Goal: Task Accomplishment & Management: Manage account settings

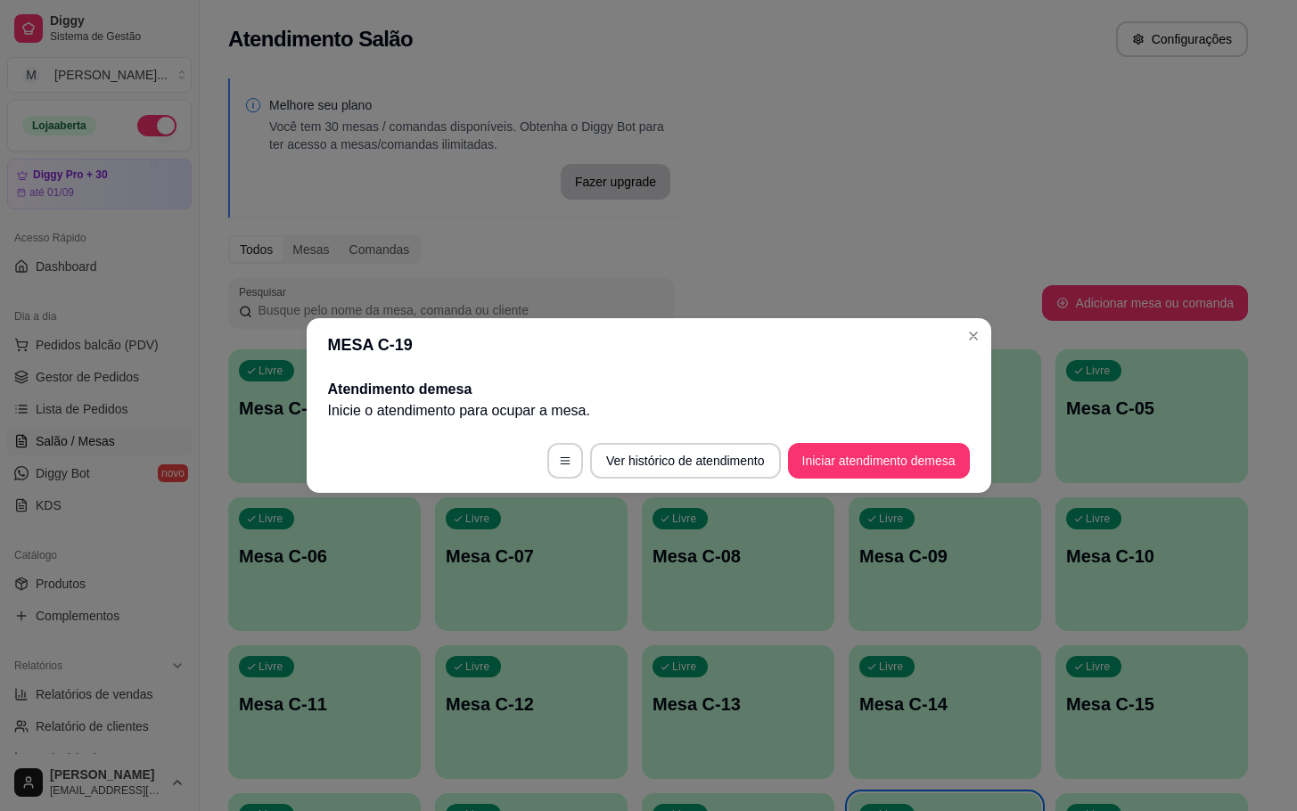
scroll to position [217, 0]
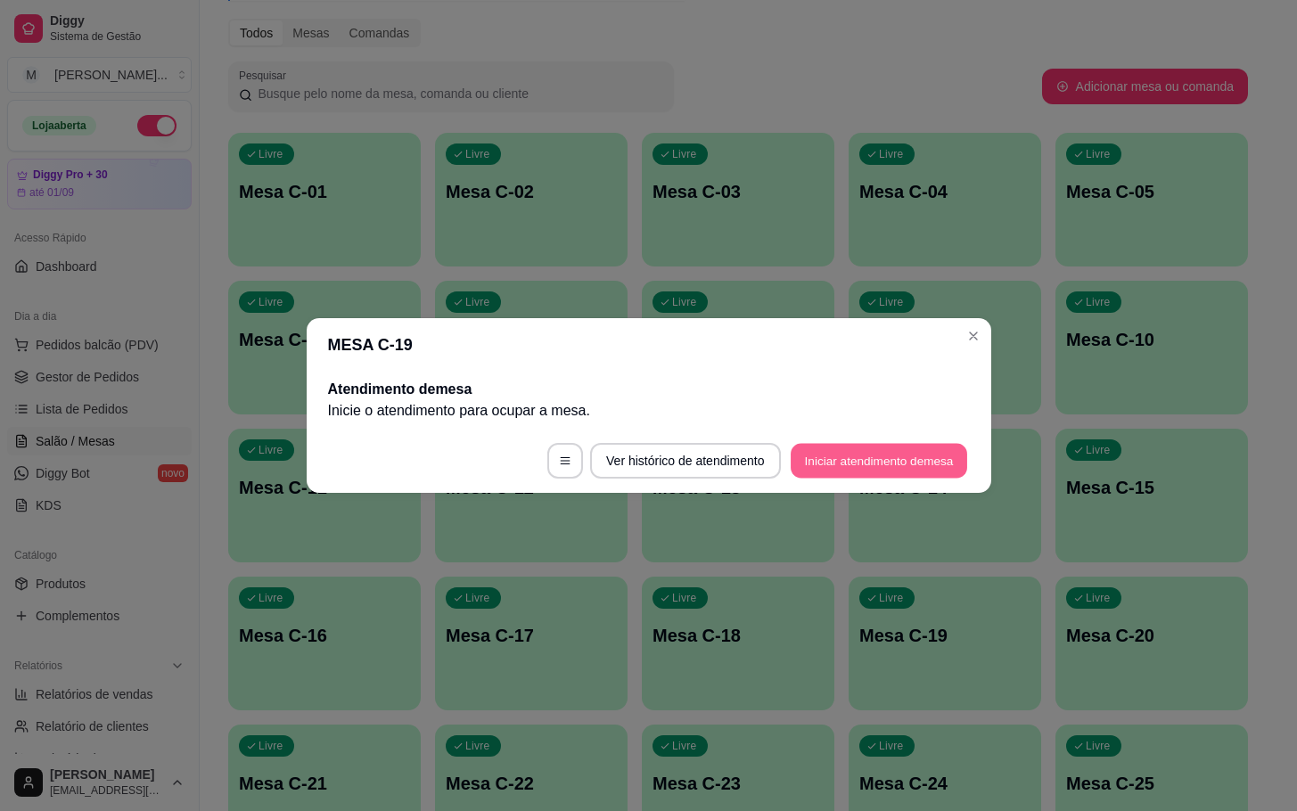
click at [867, 471] on button "Iniciar atendimento de mesa" at bounding box center [878, 461] width 176 height 35
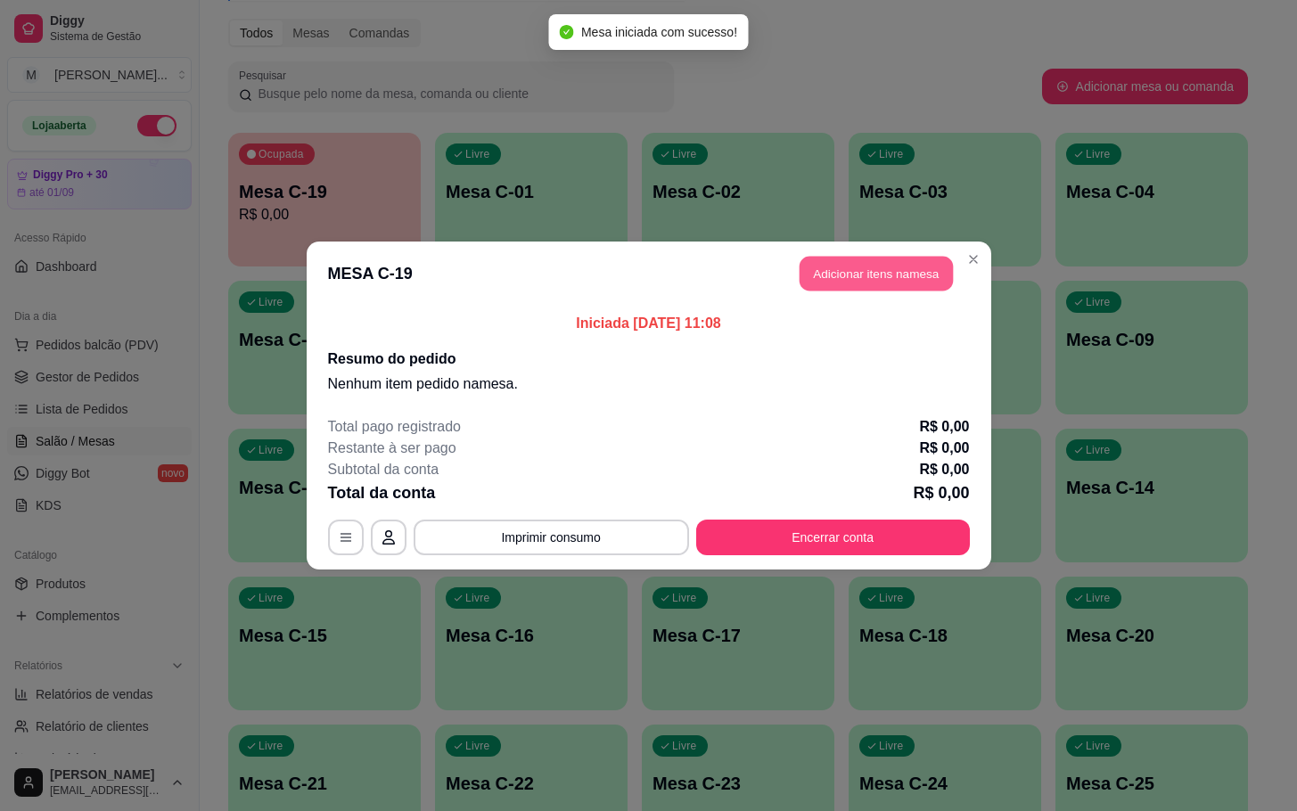
click at [882, 265] on button "Adicionar itens na mesa" at bounding box center [875, 274] width 153 height 35
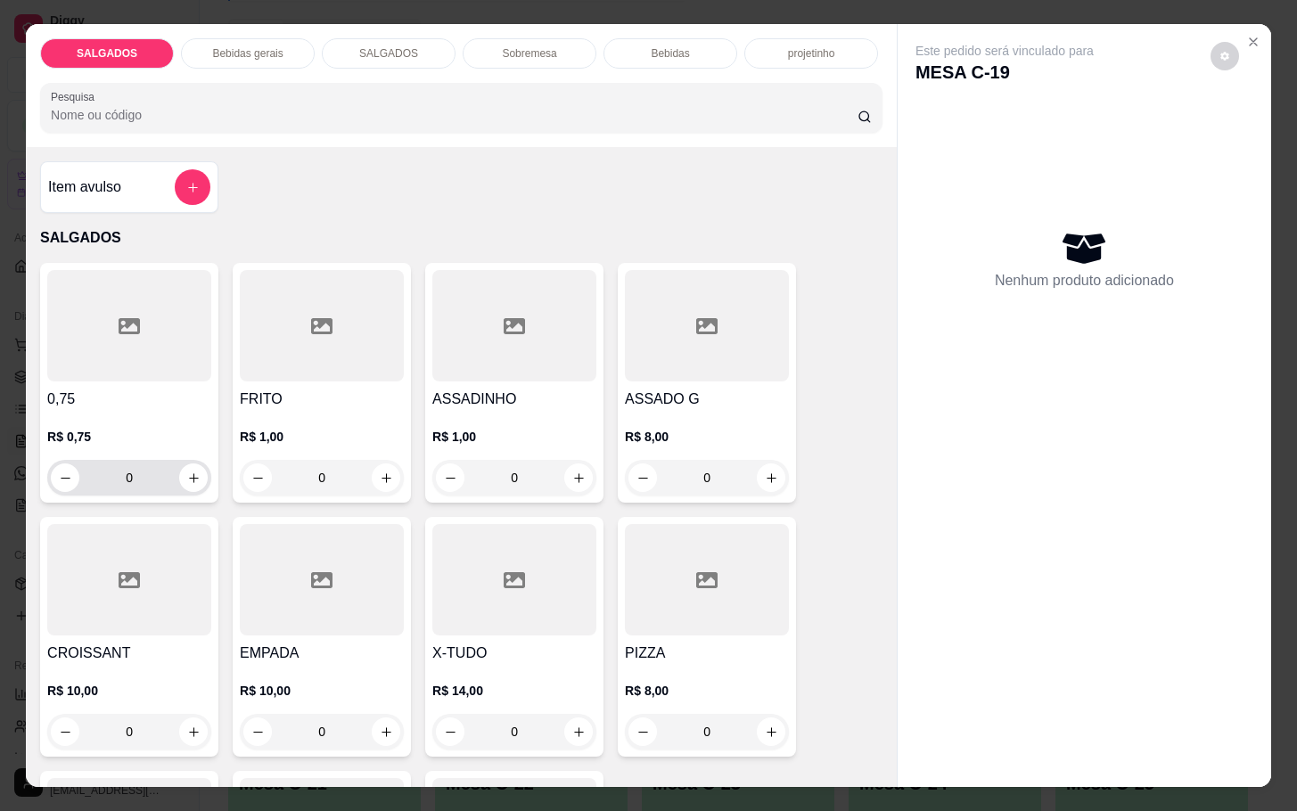
drag, startPoint x: 340, startPoint y: 463, endPoint x: 177, endPoint y: 460, distance: 163.1
click at [188, 462] on div "0,75 R$ 0,75 0 FRITO R$ 1,00 0 ASSADINHO R$ 1,00 0 ASSADO G R$ 8,00 0 CROISSANT…" at bounding box center [461, 637] width 842 height 748
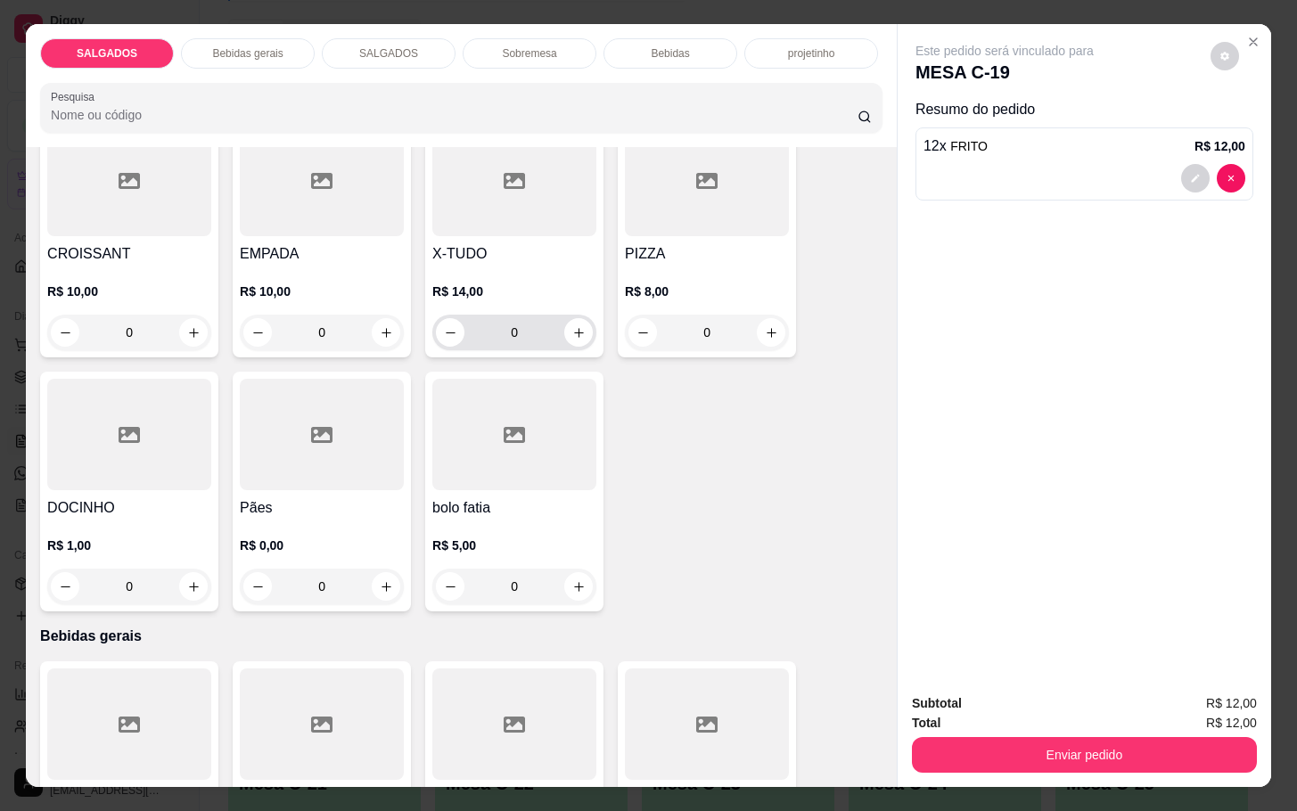
scroll to position [267, 0]
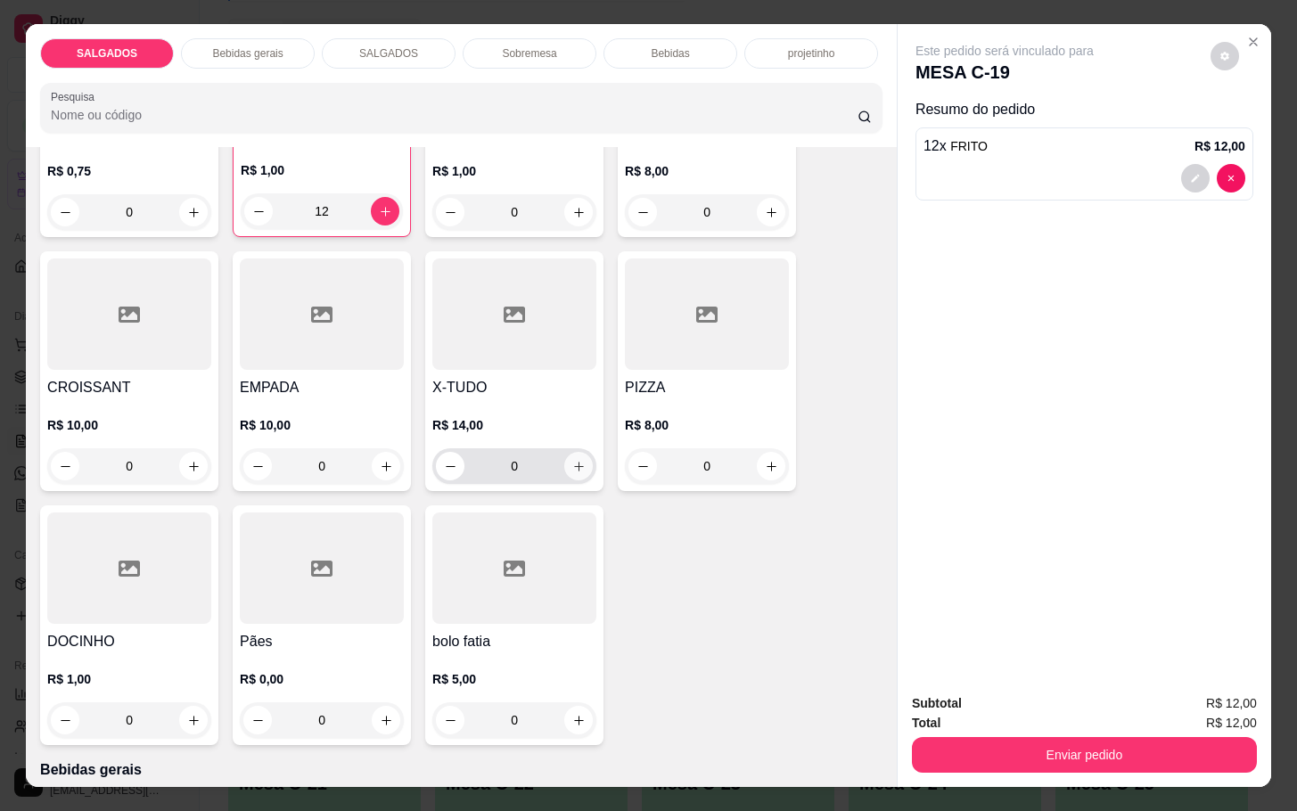
type input "12"
click at [567, 471] on button "increase-product-quantity" at bounding box center [578, 466] width 29 height 29
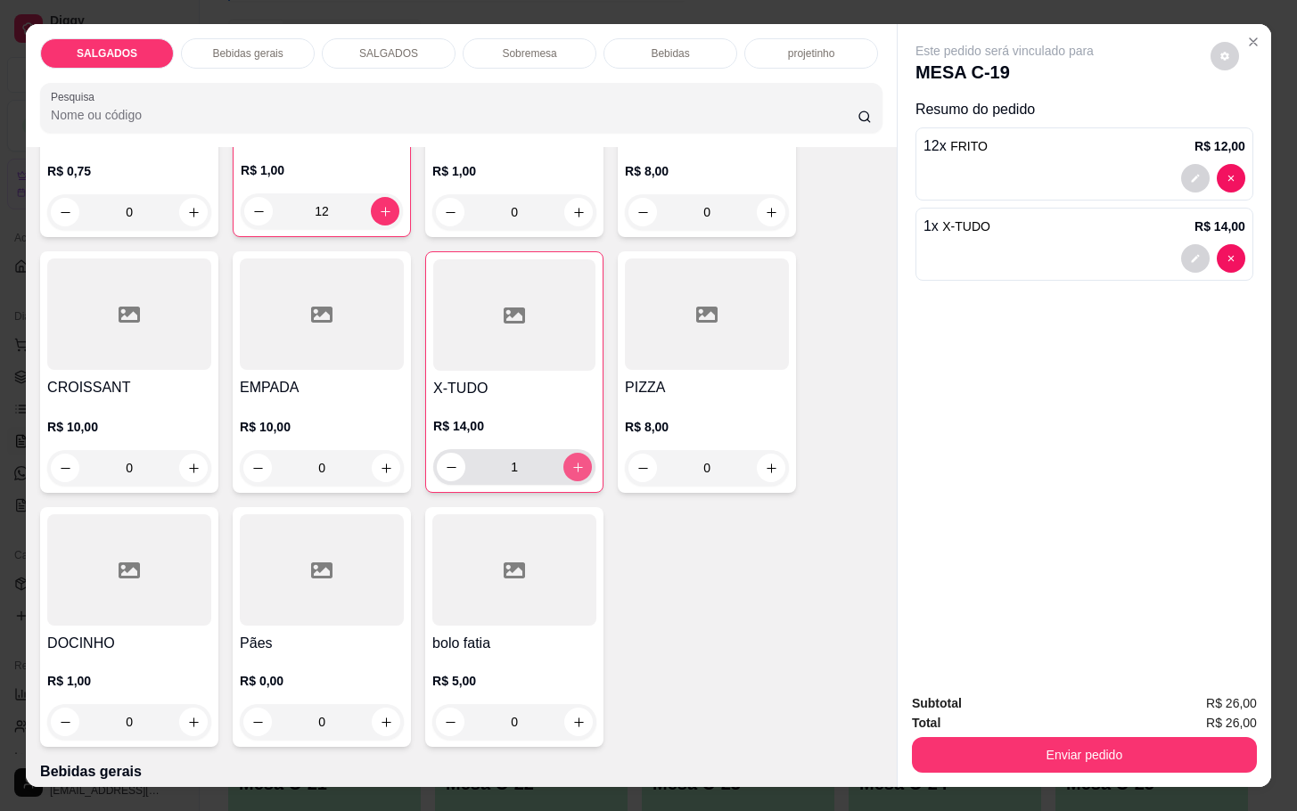
click at [567, 471] on button "increase-product-quantity" at bounding box center [577, 467] width 29 height 29
type input "2"
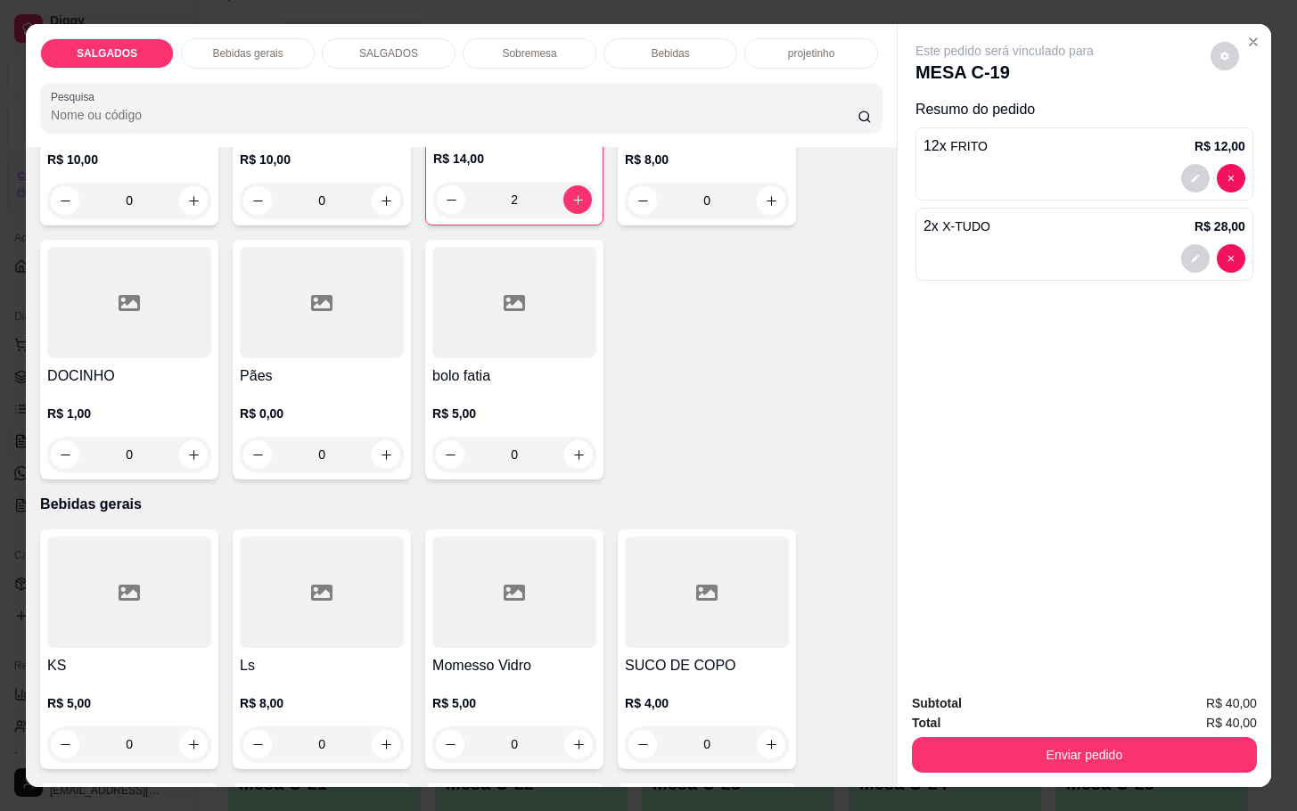
scroll to position [936, 0]
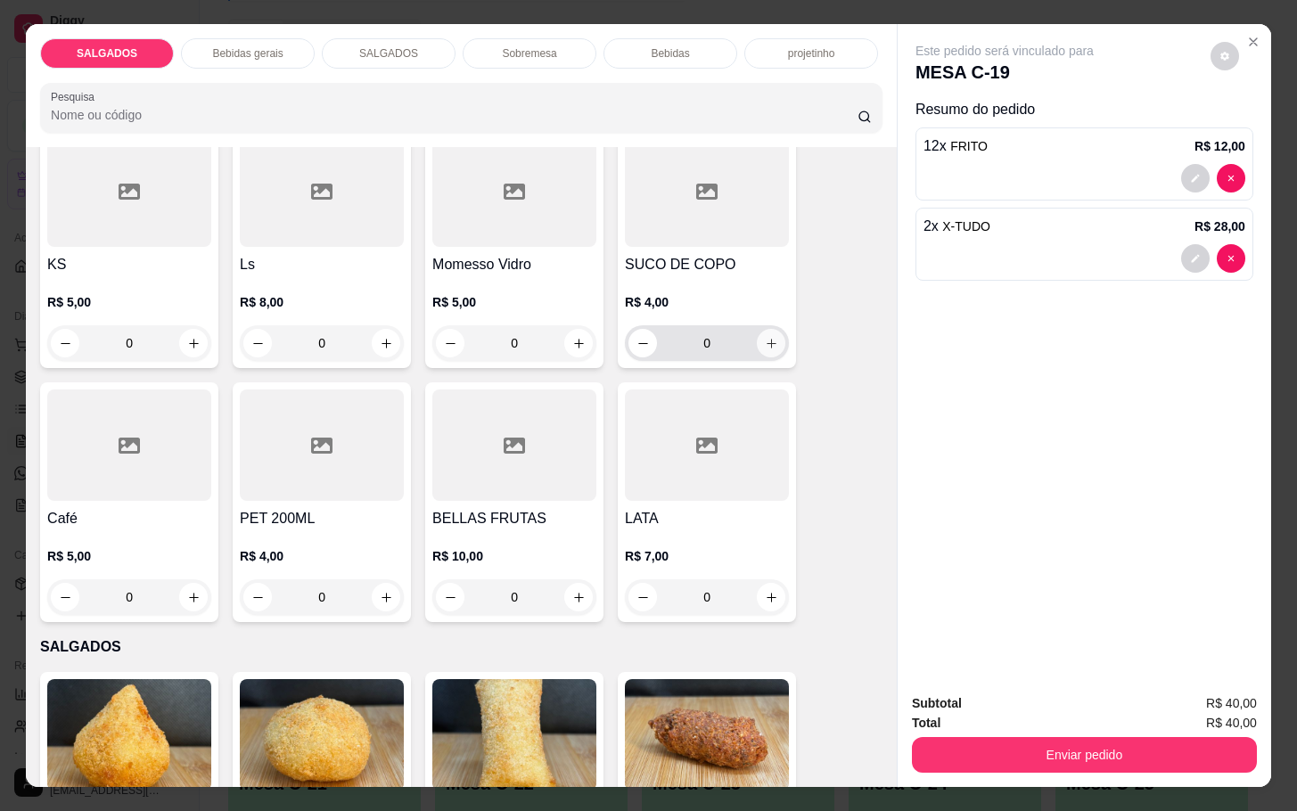
click at [771, 331] on button "increase-product-quantity" at bounding box center [771, 343] width 29 height 29
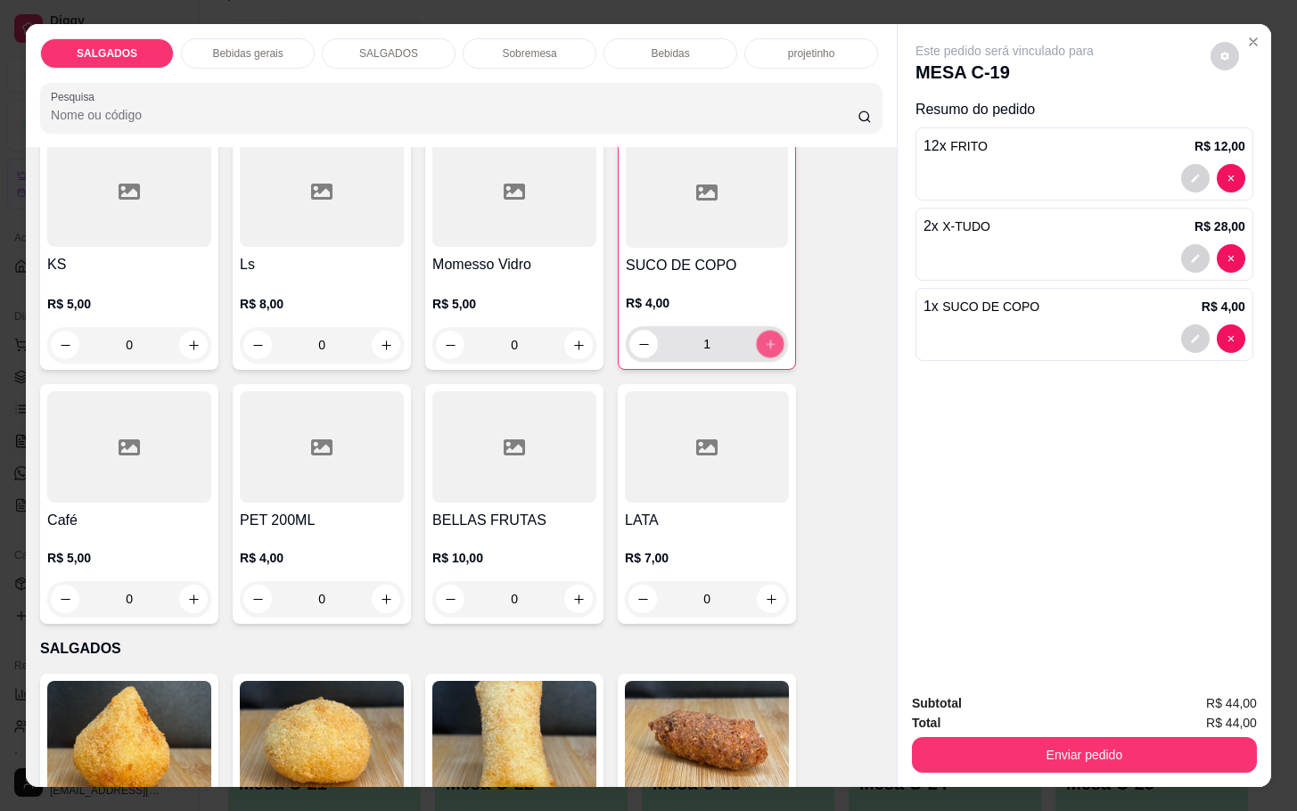
click at [771, 331] on button "increase-product-quantity" at bounding box center [771, 345] width 28 height 28
type input "2"
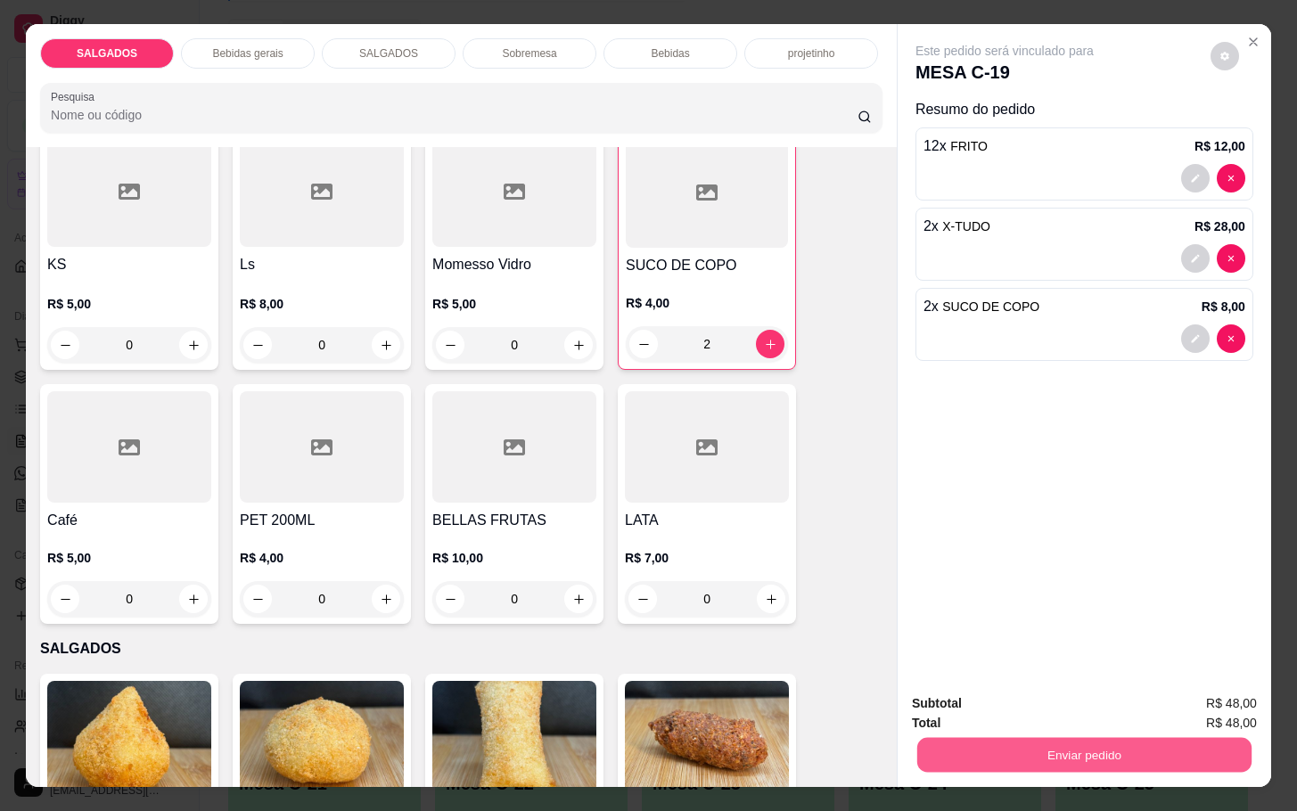
click at [1064, 737] on button "Enviar pedido" at bounding box center [1084, 754] width 334 height 35
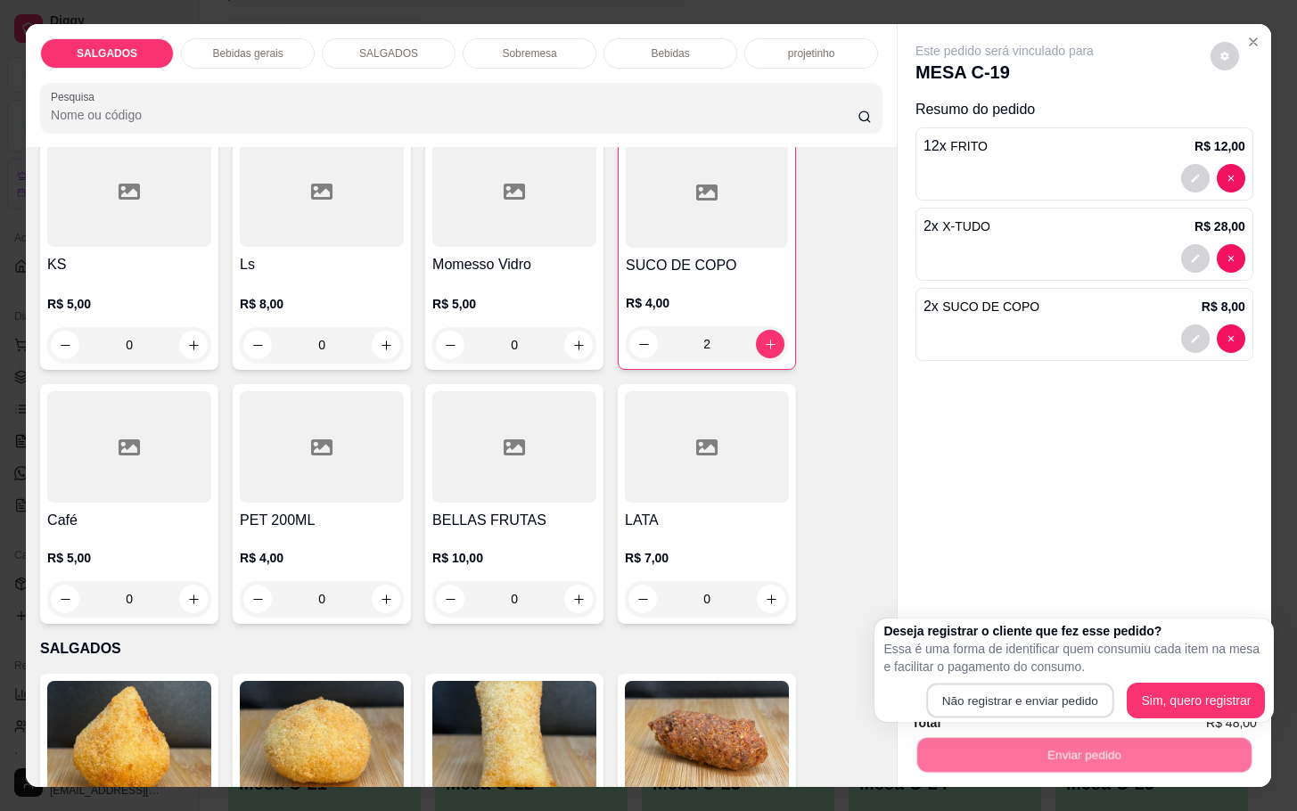
click at [1027, 683] on button "Não registrar e enviar pedido" at bounding box center [1019, 700] width 187 height 35
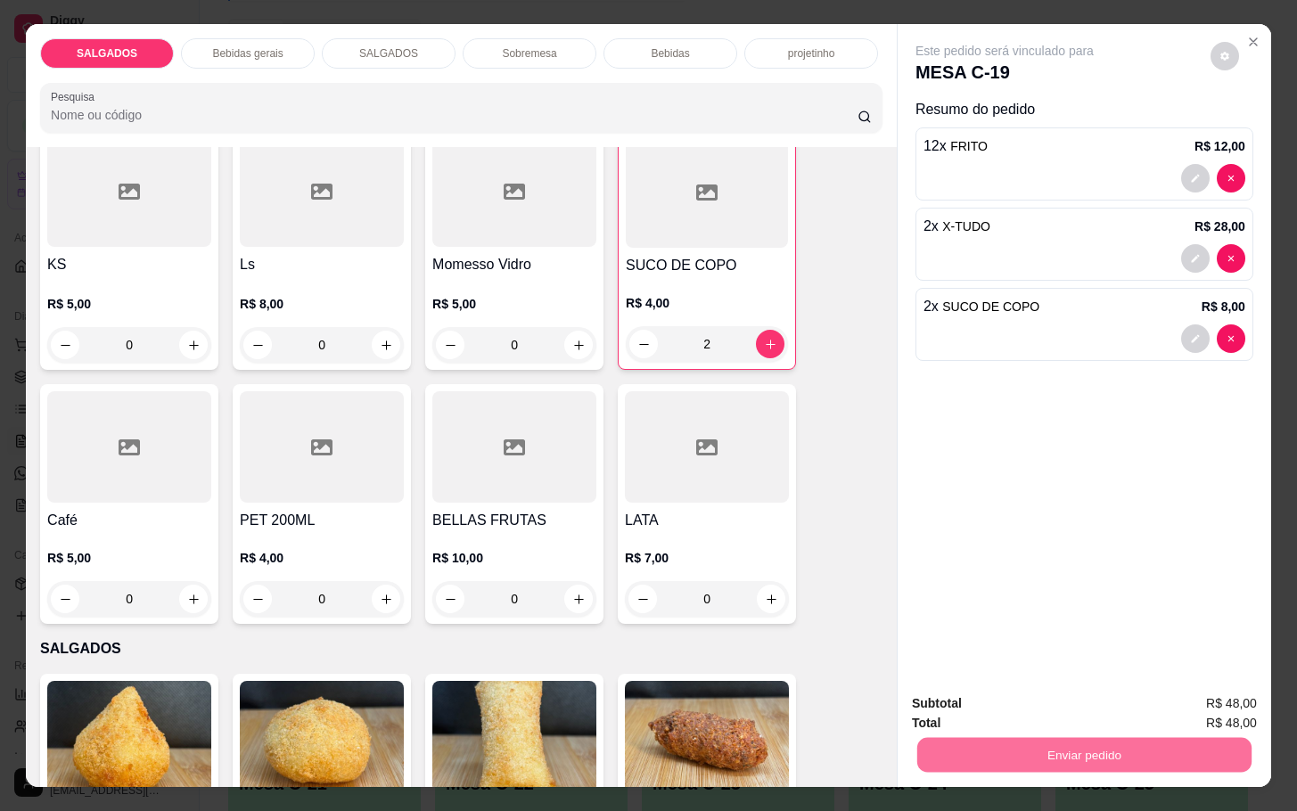
click at [974, 703] on button "Não registrar e enviar pedido" at bounding box center [1021, 701] width 185 height 34
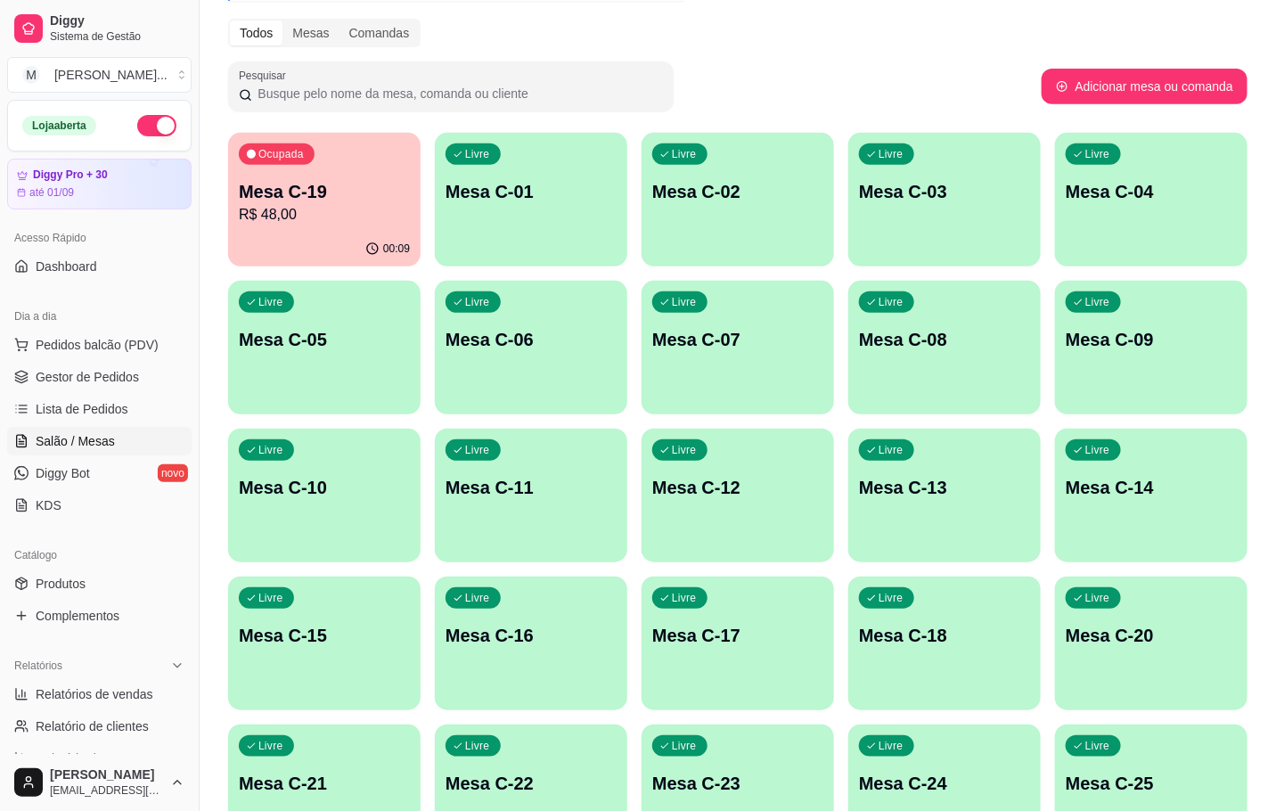
click at [920, 366] on div "Livre Mesa C-08" at bounding box center [944, 337] width 192 height 112
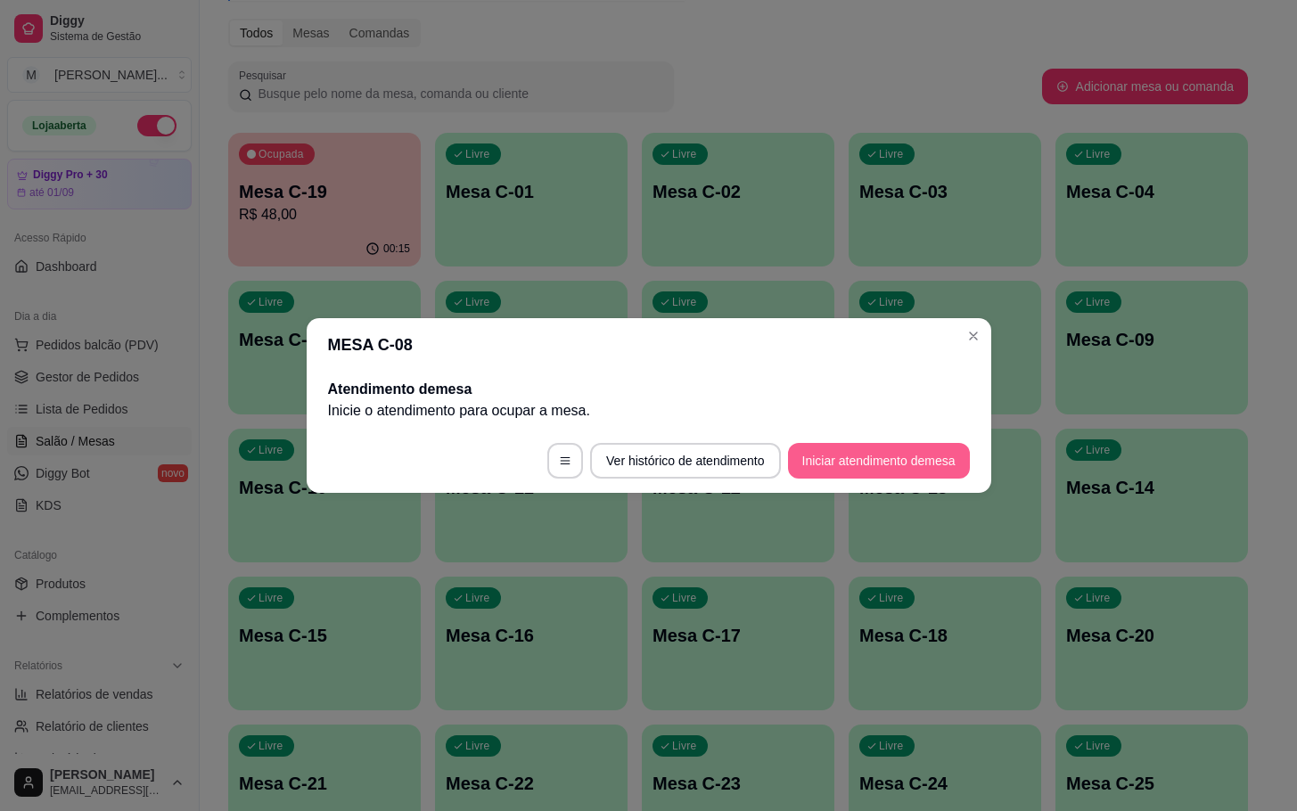
click at [856, 471] on button "Iniciar atendimento de mesa" at bounding box center [879, 461] width 182 height 36
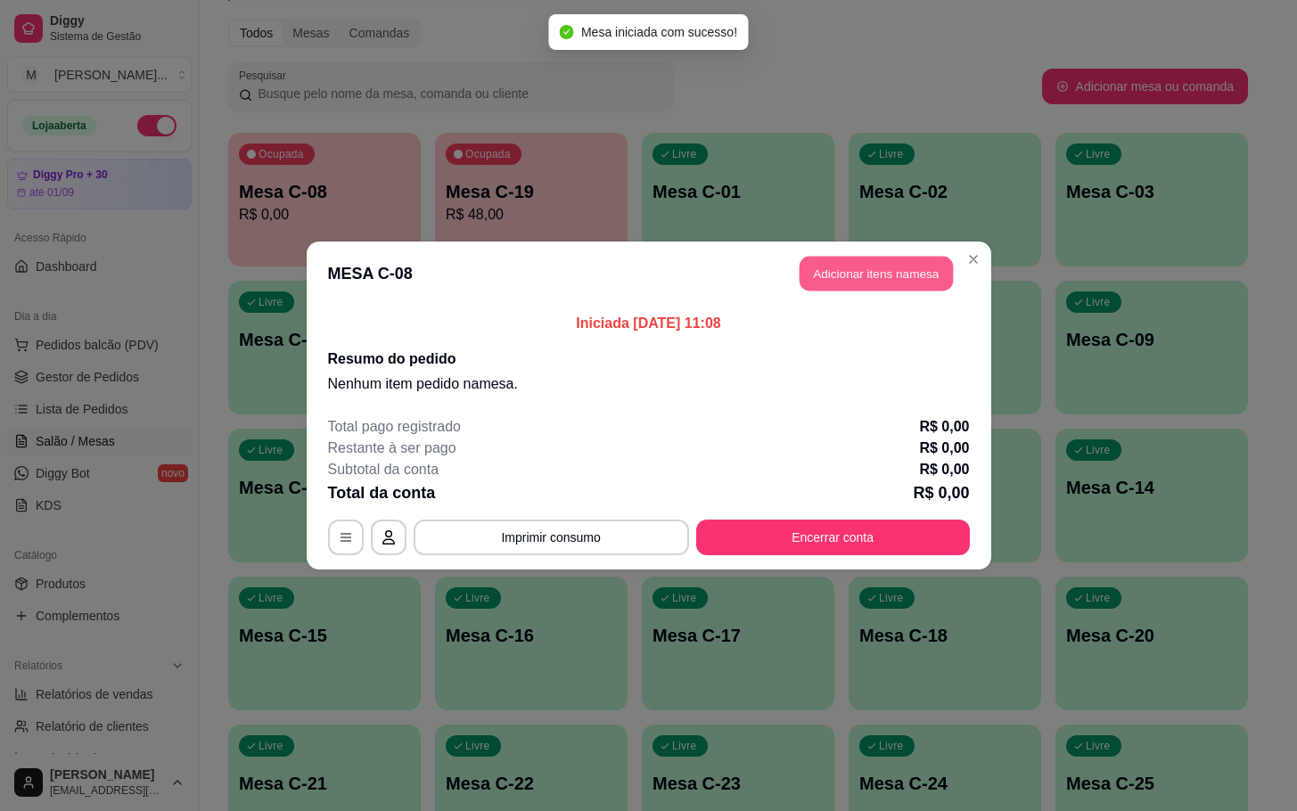
click at [870, 283] on button "Adicionar itens na mesa" at bounding box center [875, 274] width 153 height 35
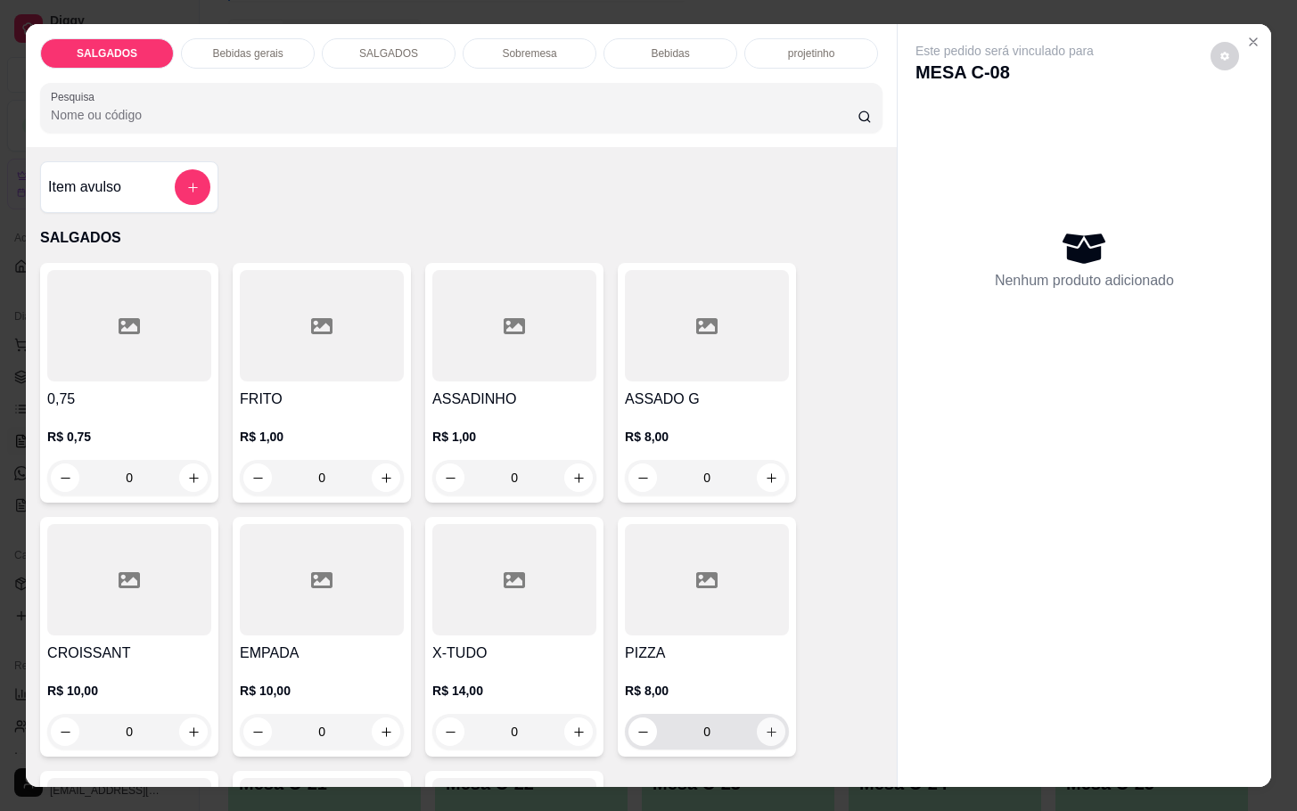
click at [765, 725] on icon "increase-product-quantity" at bounding box center [771, 731] width 13 height 13
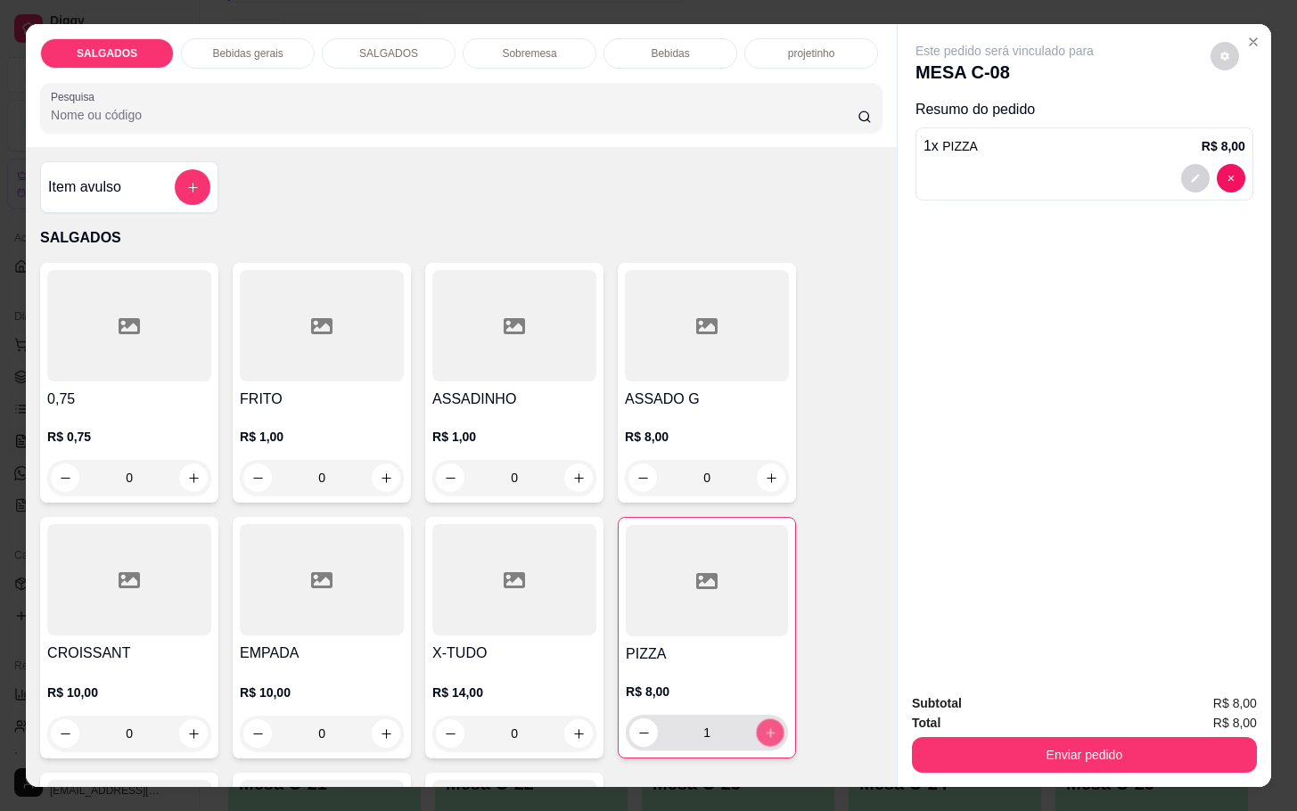
click at [764, 726] on icon "increase-product-quantity" at bounding box center [770, 732] width 13 height 13
type input "2"
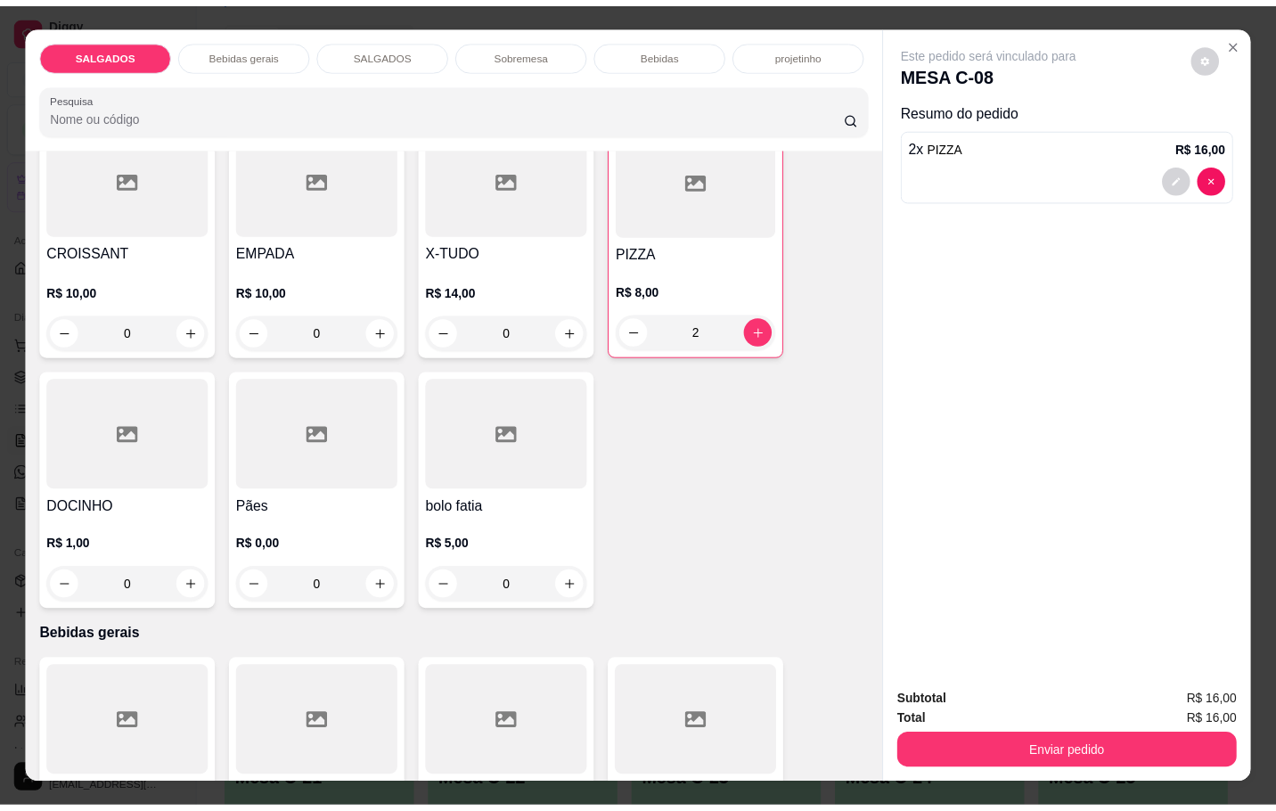
scroll to position [668, 0]
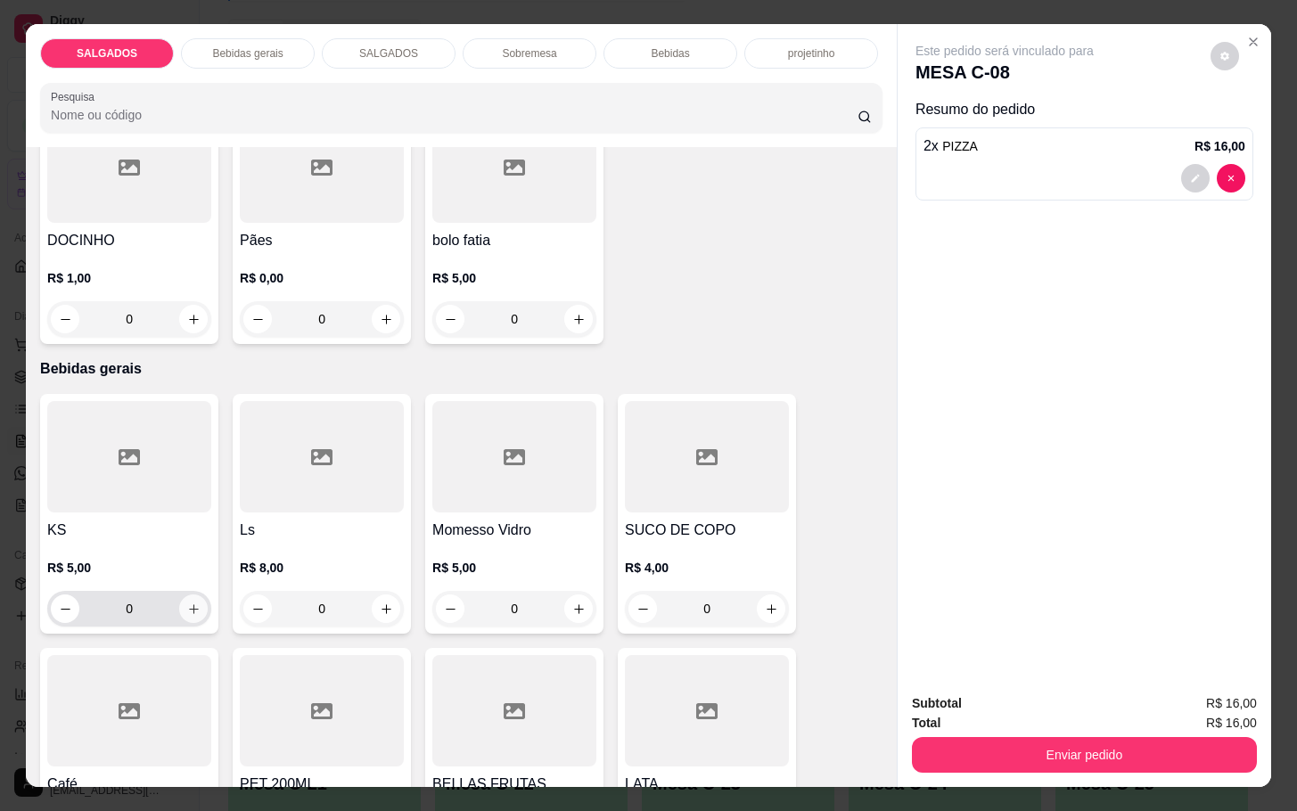
click at [187, 602] on icon "increase-product-quantity" at bounding box center [193, 608] width 13 height 13
type input "1"
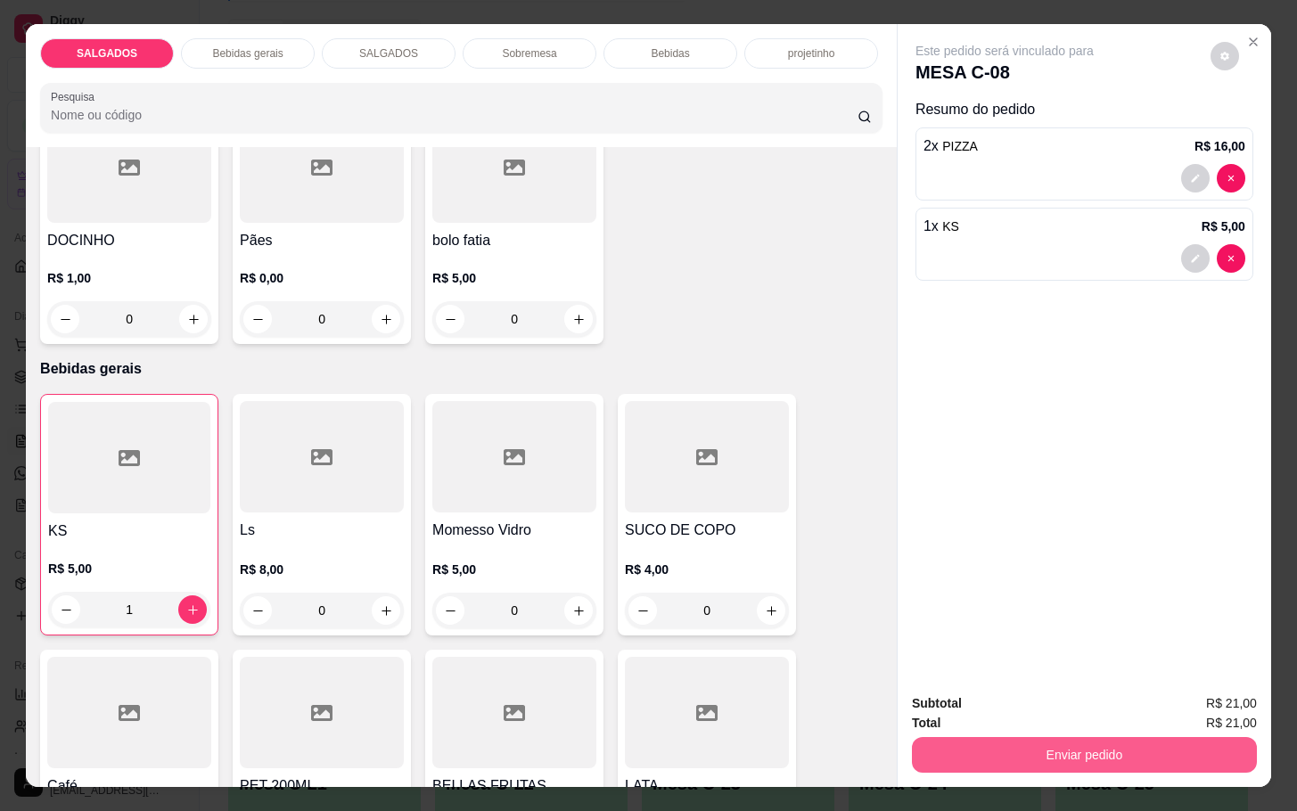
click at [1060, 738] on button "Enviar pedido" at bounding box center [1084, 755] width 345 height 36
click at [1011, 711] on button "Não registrar e enviar pedido" at bounding box center [1021, 701] width 185 height 34
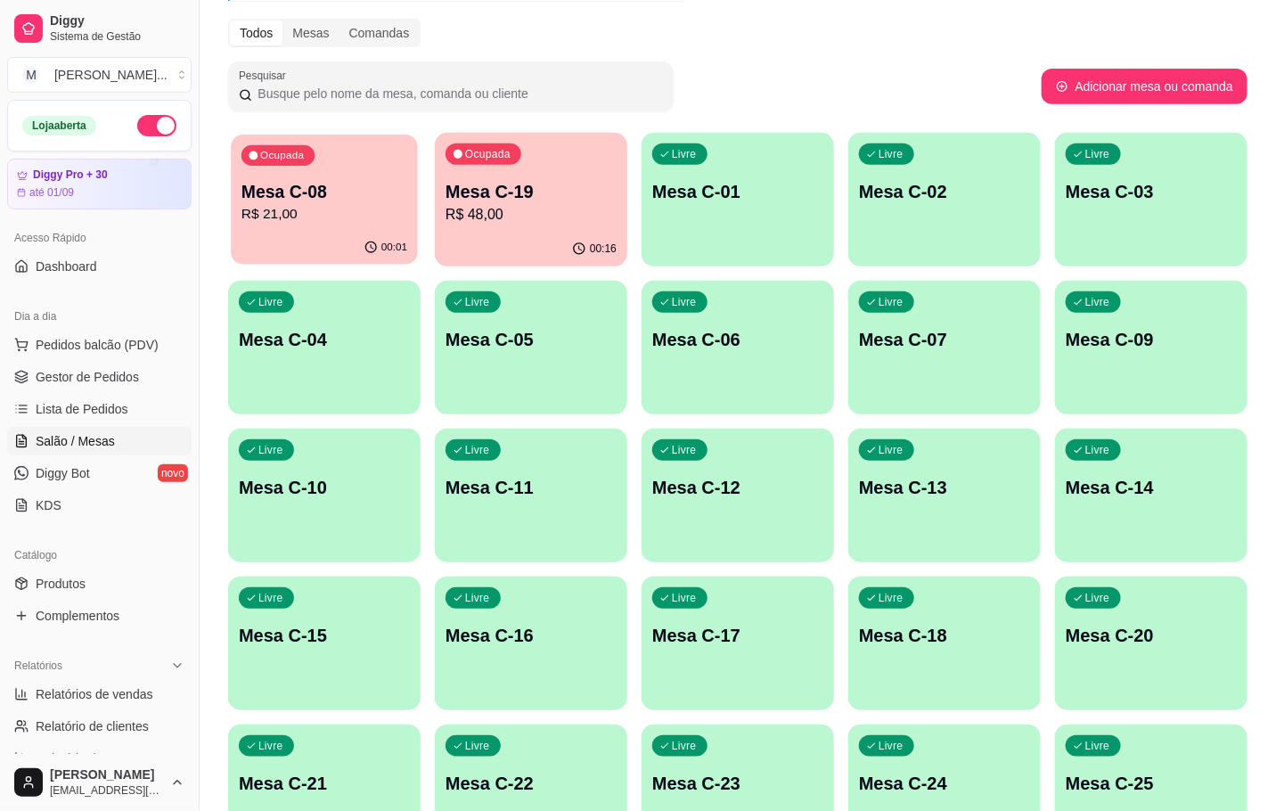
click at [353, 231] on button "Ocupada Mesa C-08 R$ 21,00 00:01" at bounding box center [324, 200] width 187 height 130
click at [544, 179] on p "Mesa C-19" at bounding box center [531, 191] width 171 height 25
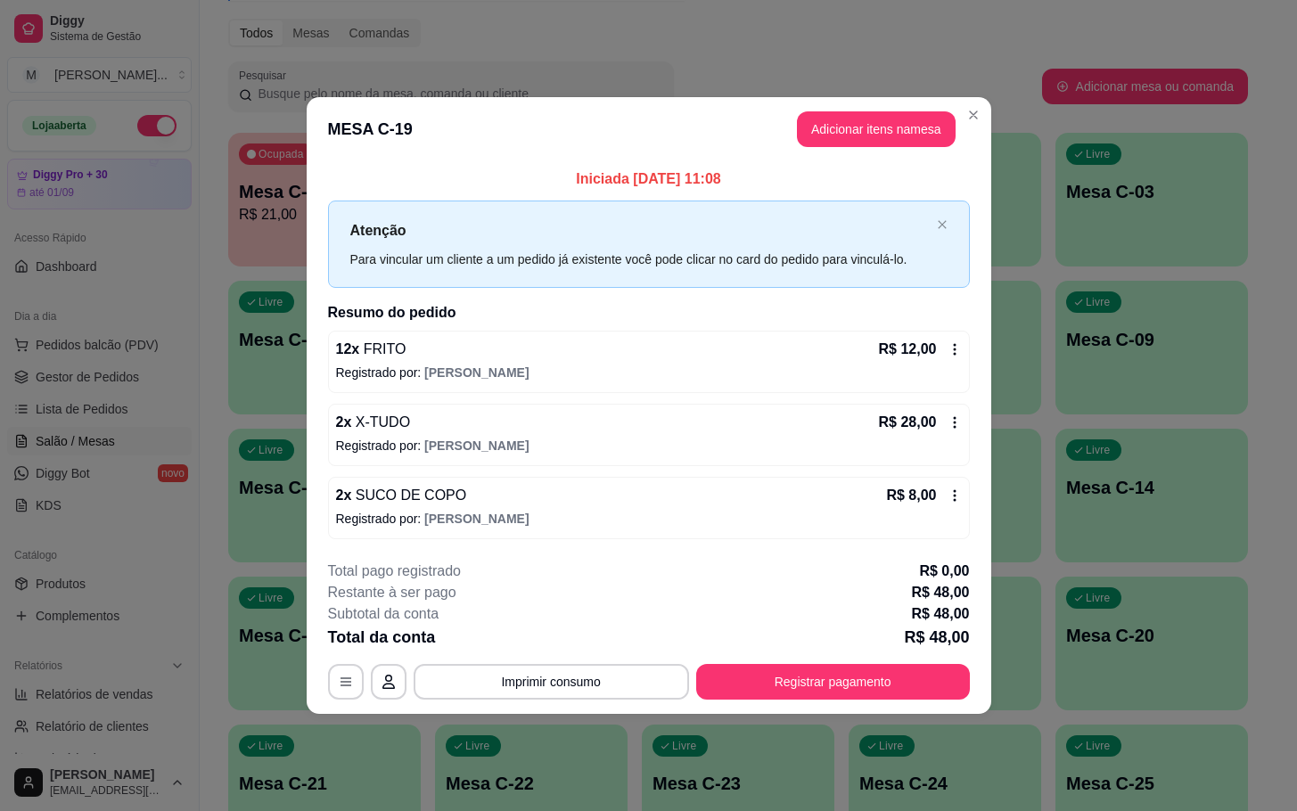
click at [901, 659] on div "**********" at bounding box center [649, 630] width 642 height 139
click at [899, 661] on div "**********" at bounding box center [649, 630] width 642 height 139
click at [901, 666] on div "**********" at bounding box center [649, 630] width 642 height 139
drag, startPoint x: 850, startPoint y: 701, endPoint x: 863, endPoint y: 687, distance: 19.5
click at [850, 701] on footer "**********" at bounding box center [649, 630] width 684 height 168
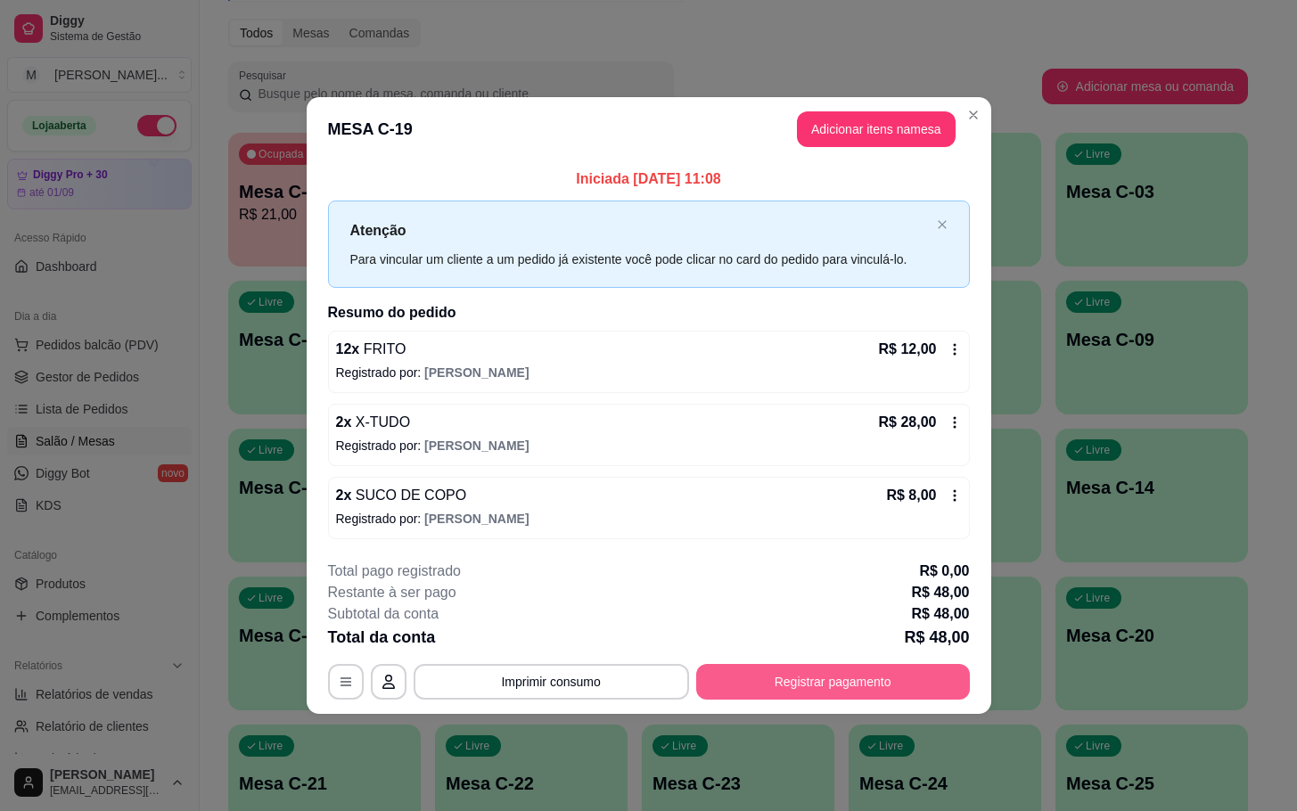
click at [864, 687] on button "Registrar pagamento" at bounding box center [833, 682] width 274 height 36
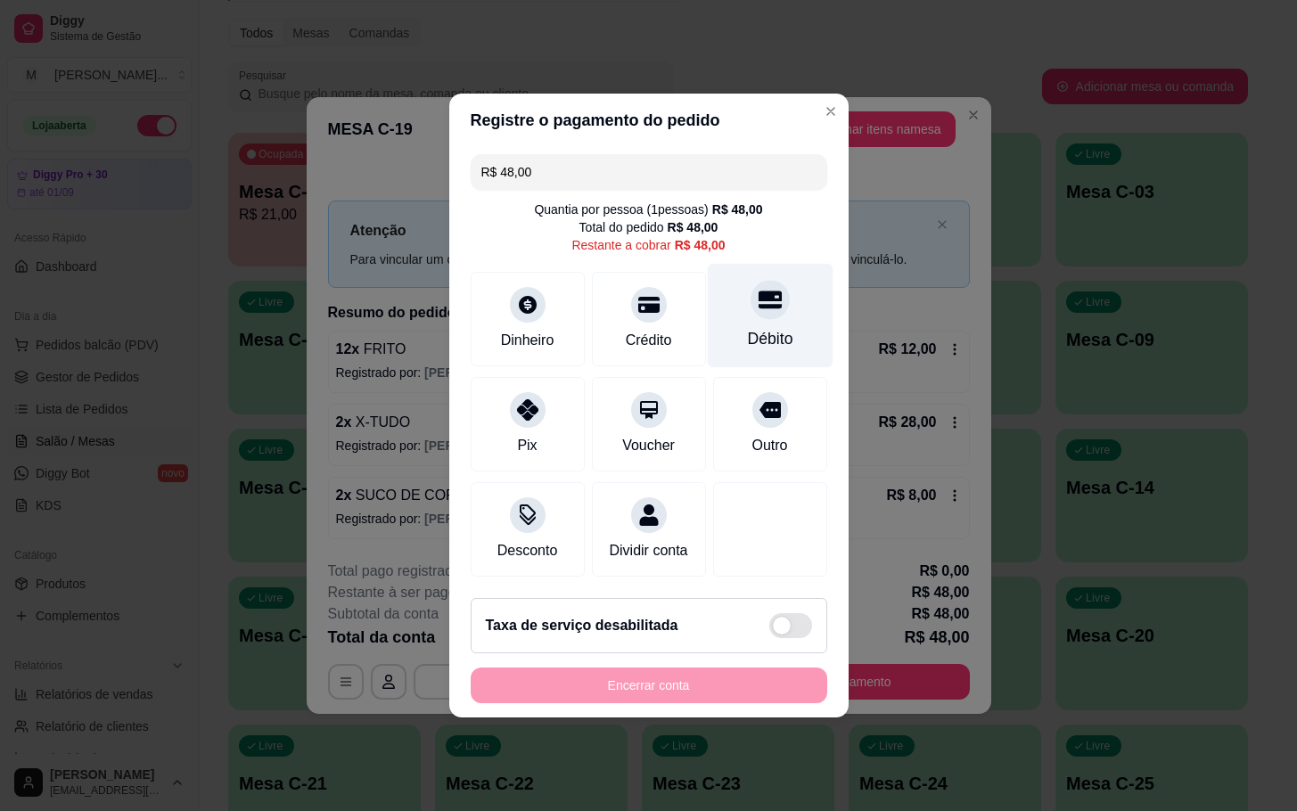
click at [749, 338] on div "Débito" at bounding box center [769, 338] width 45 height 23
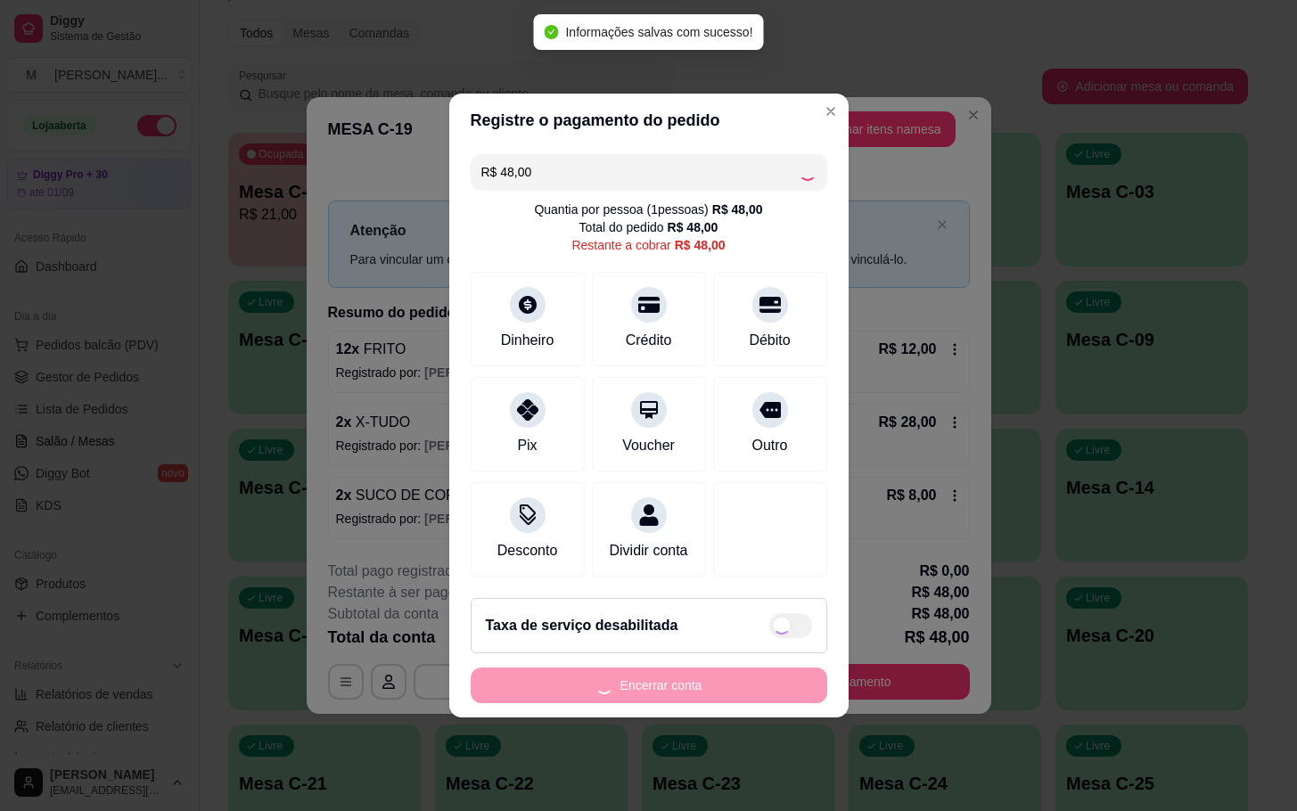
type input "R$ 0,00"
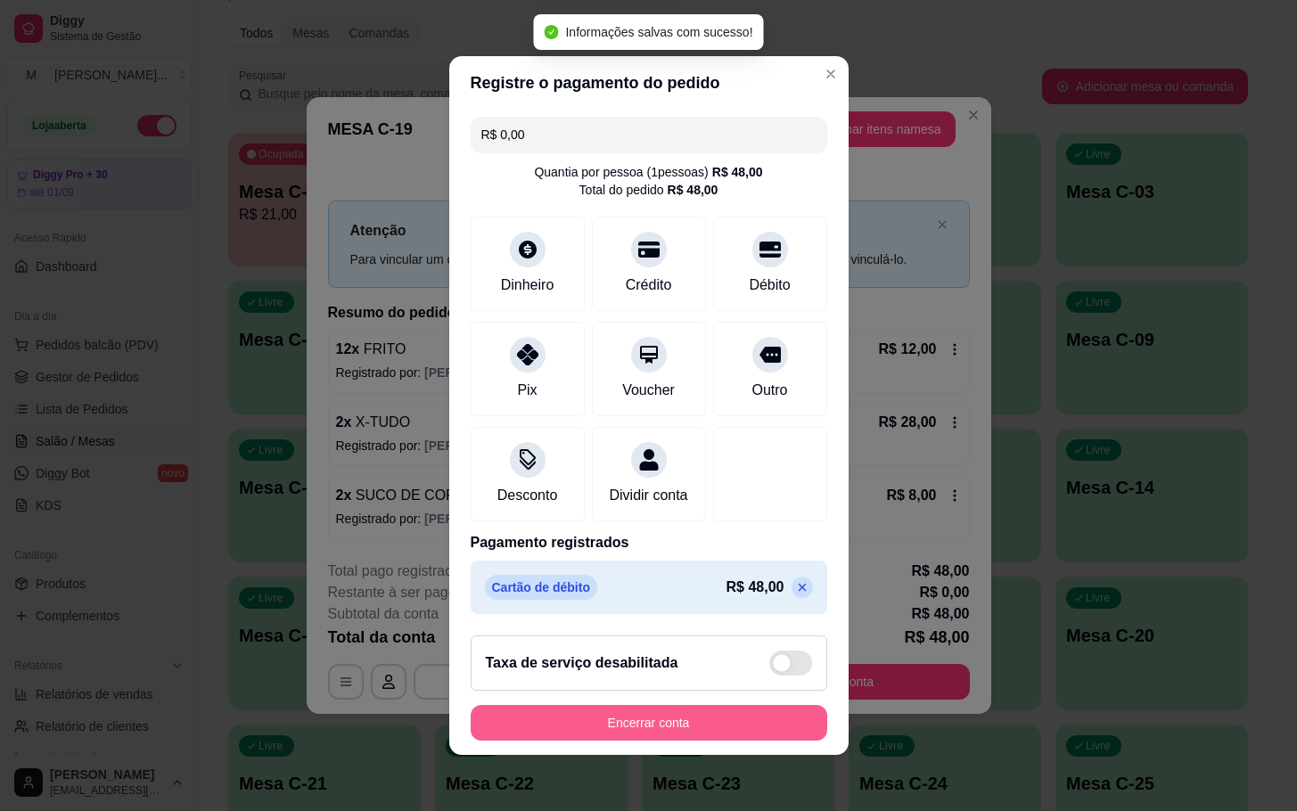
click at [760, 727] on button "Encerrar conta" at bounding box center [649, 723] width 356 height 36
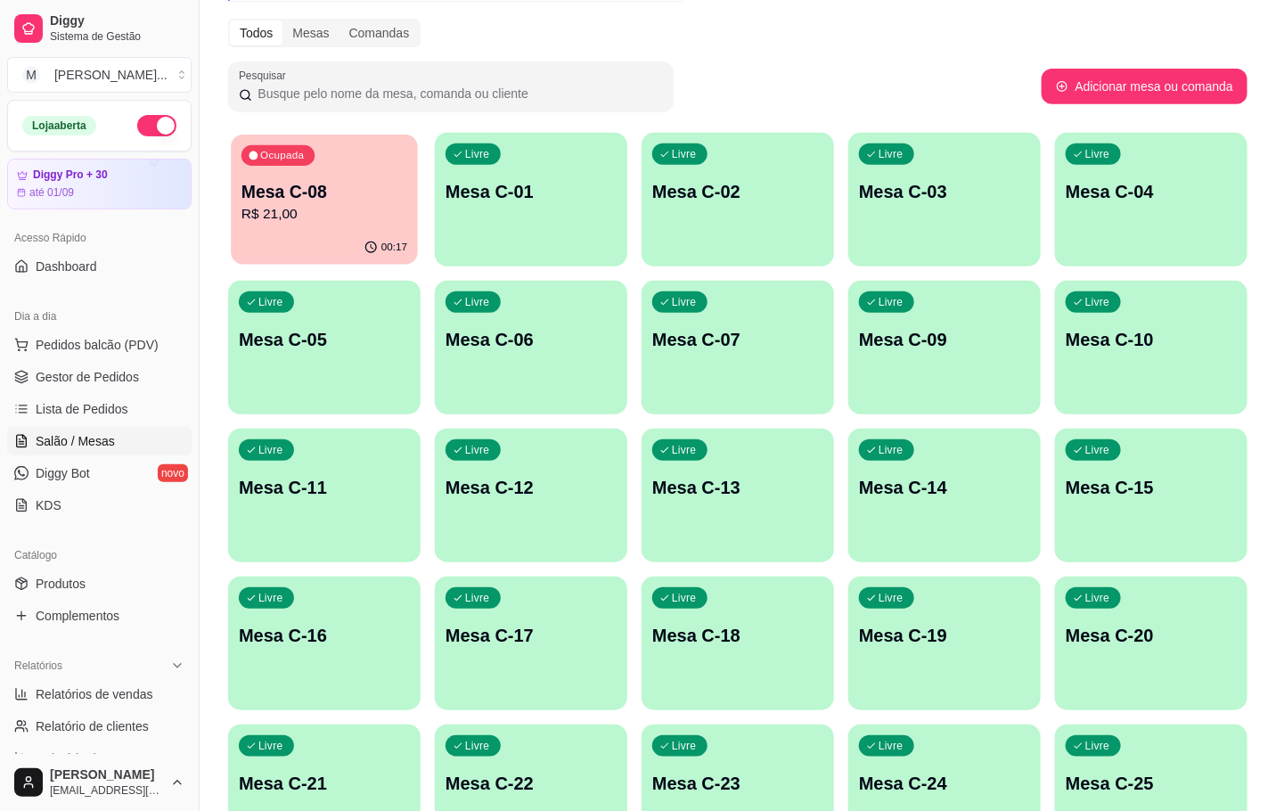
click at [417, 239] on div "00:17" at bounding box center [324, 248] width 187 height 34
click at [260, 217] on p "R$ 21,00" at bounding box center [324, 214] width 171 height 21
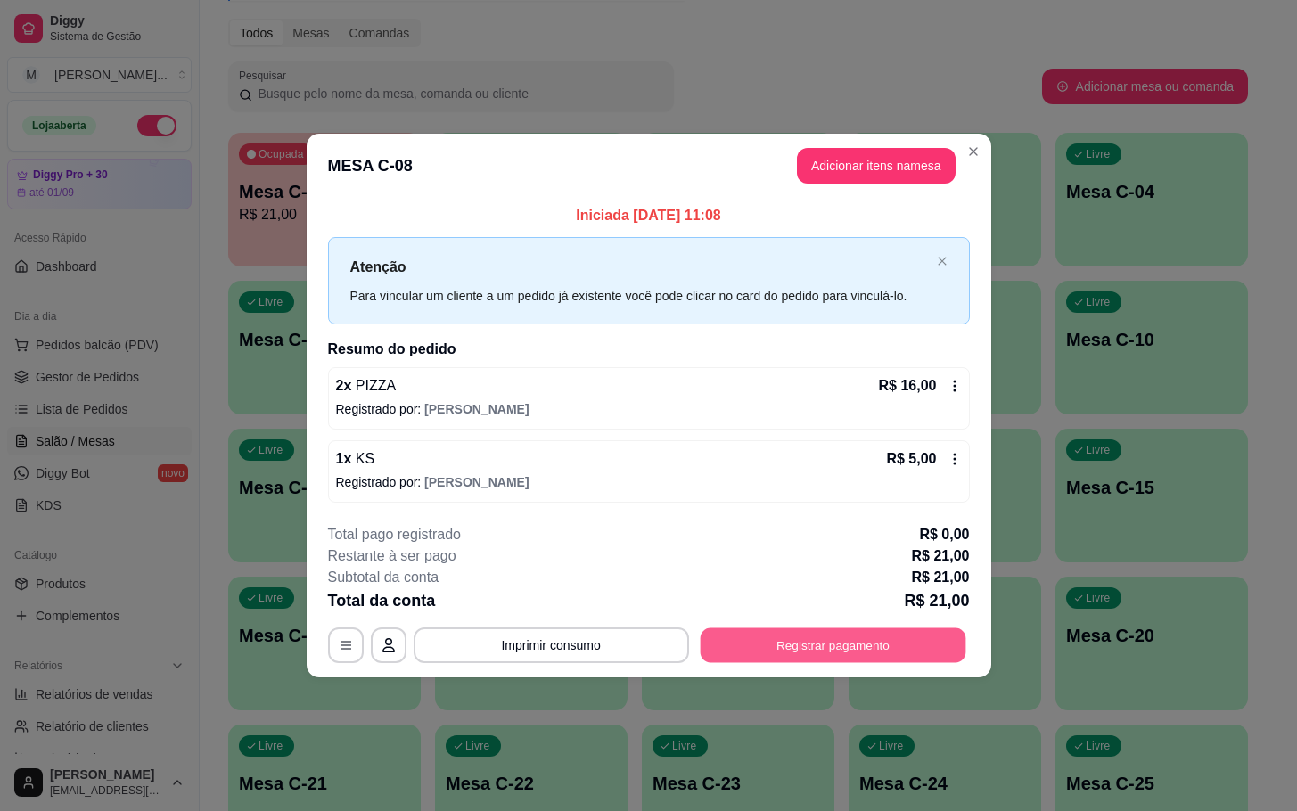
click at [733, 629] on button "Registrar pagamento" at bounding box center [833, 644] width 266 height 35
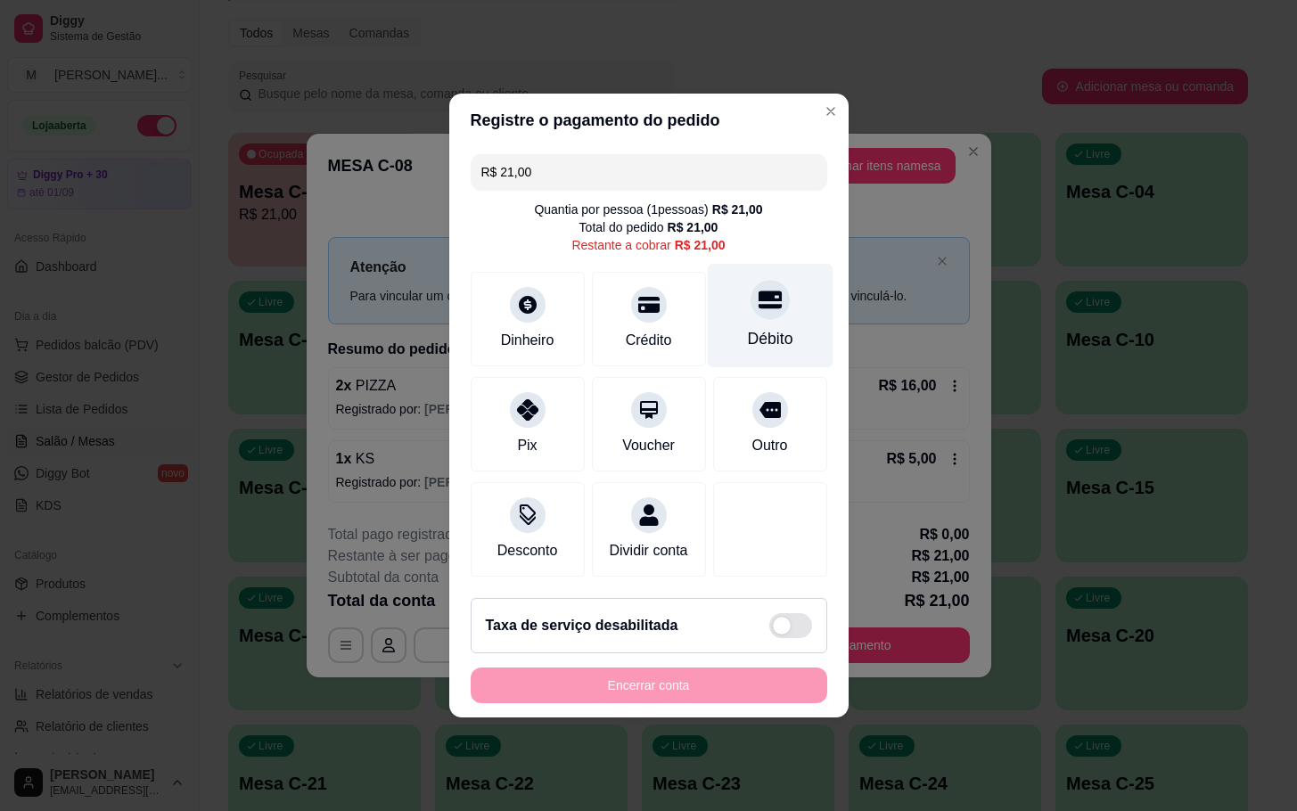
drag, startPoint x: 746, startPoint y: 275, endPoint x: 717, endPoint y: 315, distance: 49.2
click at [750, 280] on div at bounding box center [769, 299] width 39 height 39
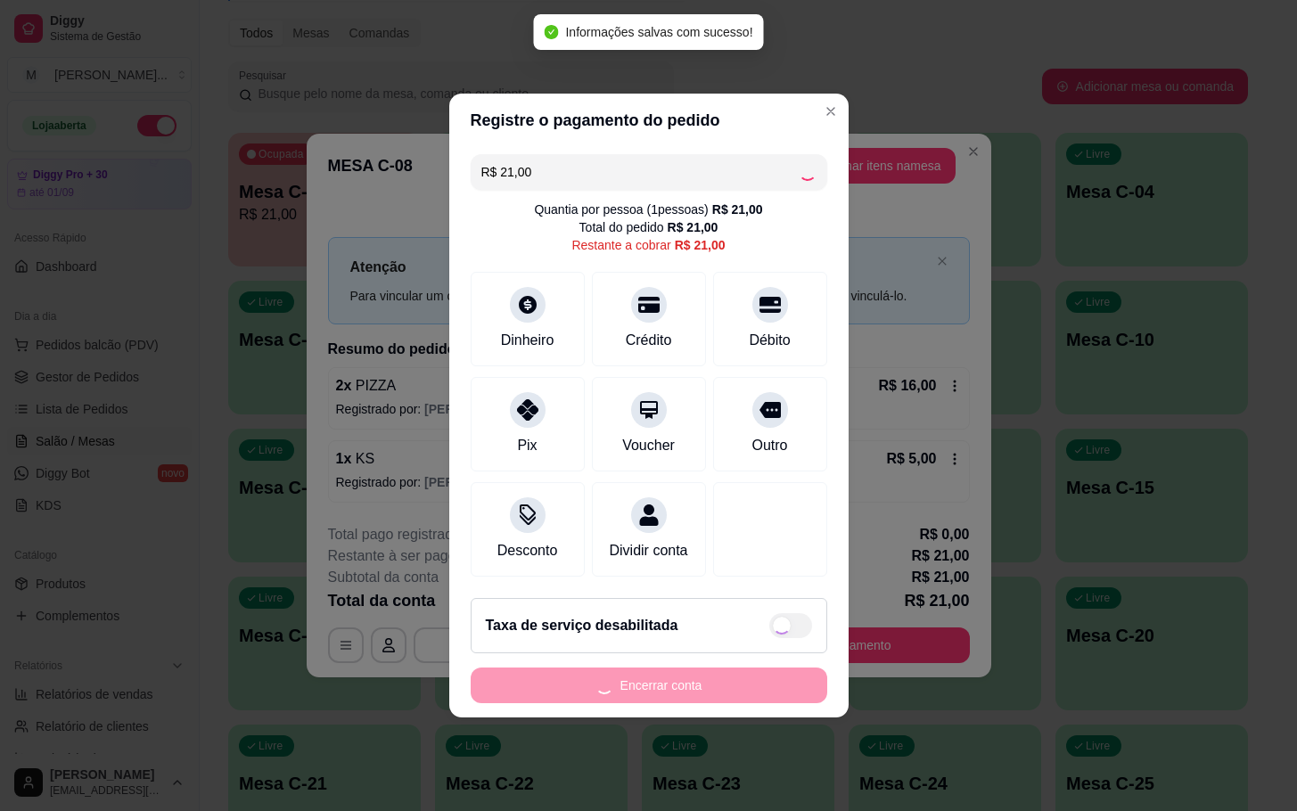
type input "R$ 0,00"
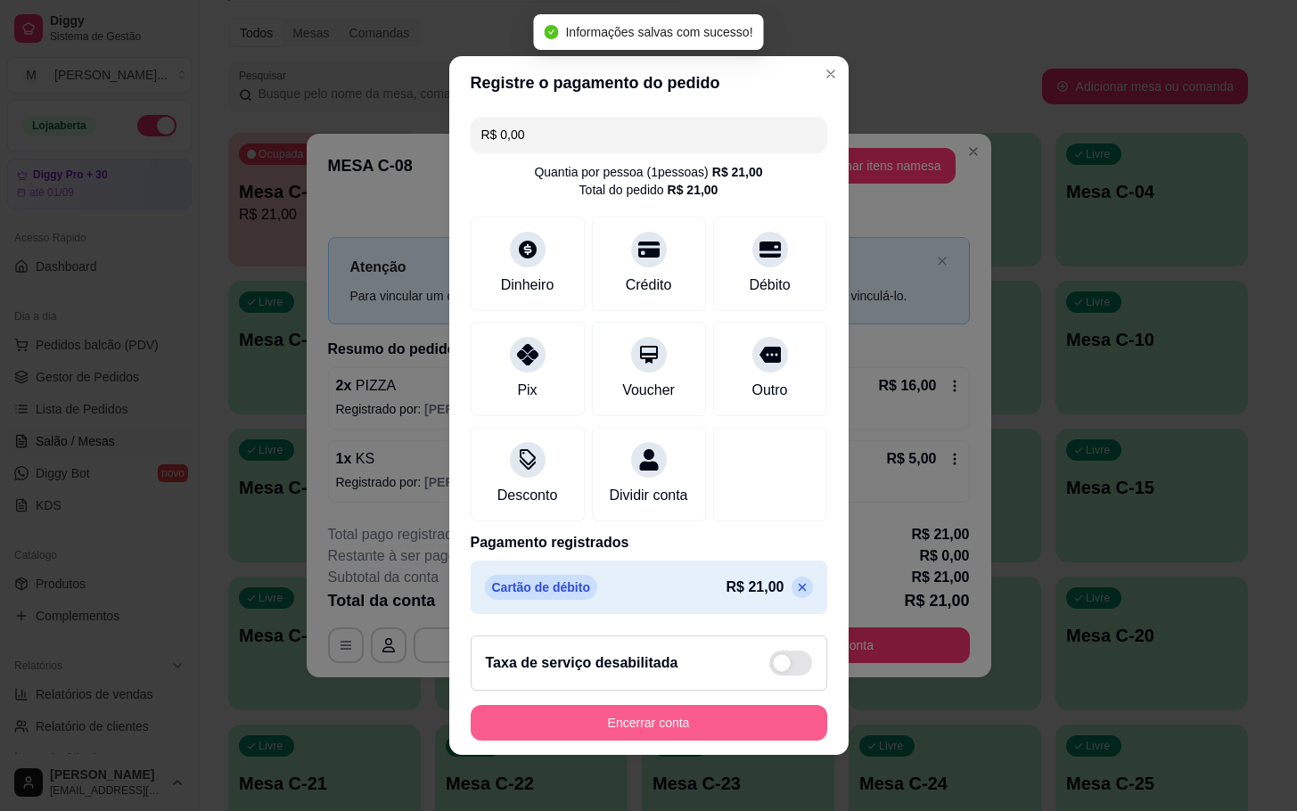
click at [725, 731] on button "Encerrar conta" at bounding box center [649, 723] width 356 height 36
